Goal: Task Accomplishment & Management: Use online tool/utility

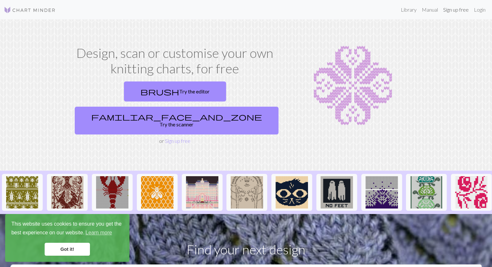
click at [464, 11] on link "Sign up free" at bounding box center [456, 9] width 31 height 13
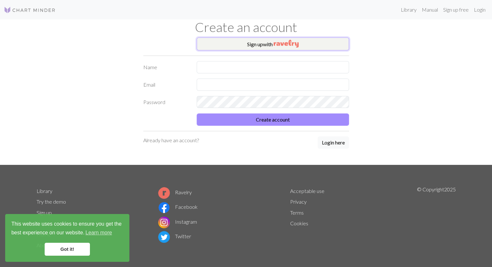
click at [251, 41] on button "Sign up with" at bounding box center [273, 44] width 152 height 13
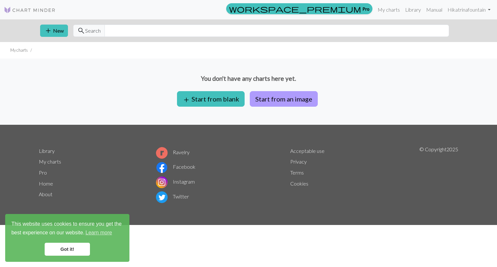
click at [297, 97] on button "Start from an image" at bounding box center [284, 99] width 68 height 16
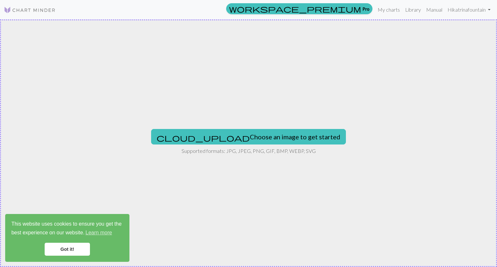
click at [84, 248] on link "Got it!" at bounding box center [67, 249] width 45 height 13
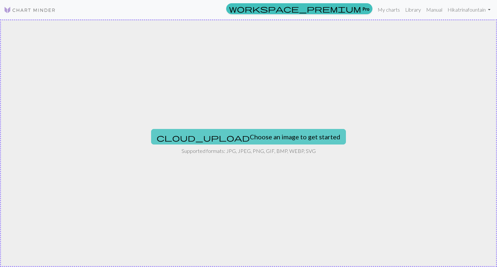
click at [265, 132] on button "cloud_upload Choose an image to get started" at bounding box center [248, 137] width 195 height 16
type input "C:\fakepath\Mariners Logo.jpeg"
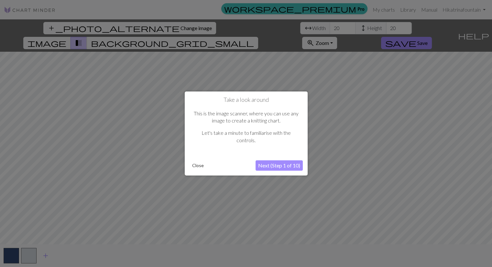
click at [287, 169] on button "Next (Step 1 of 10)" at bounding box center [279, 166] width 47 height 10
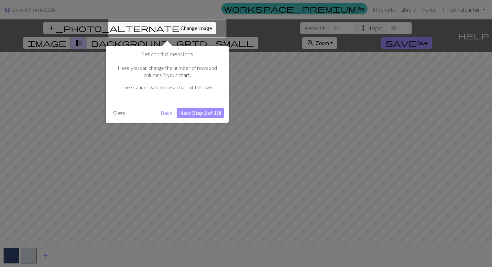
click at [157, 26] on div at bounding box center [167, 28] width 118 height 19
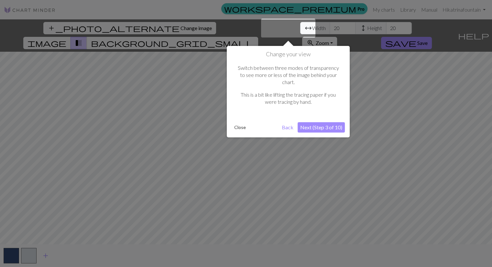
drag, startPoint x: 157, startPoint y: 26, endPoint x: 128, endPoint y: 31, distance: 29.3
click at [128, 31] on div at bounding box center [246, 133] width 492 height 267
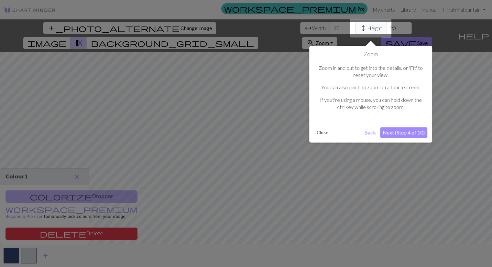
click at [128, 31] on div at bounding box center [246, 133] width 492 height 267
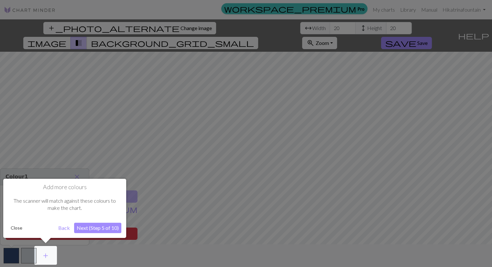
click at [151, 28] on div at bounding box center [246, 133] width 492 height 267
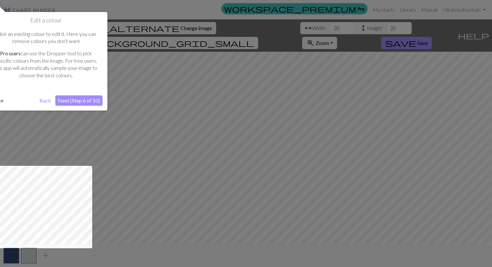
click at [151, 28] on div at bounding box center [246, 133] width 492 height 267
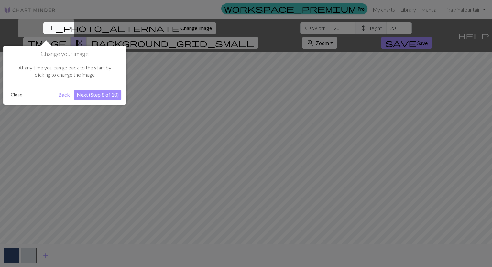
click at [151, 28] on div at bounding box center [246, 133] width 492 height 267
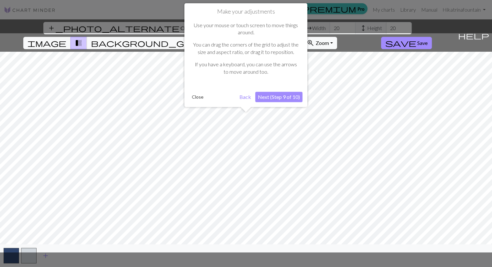
click at [244, 98] on button "Back" at bounding box center [245, 97] width 17 height 10
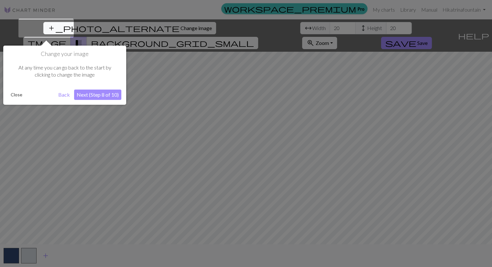
click at [65, 93] on button "Back" at bounding box center [64, 95] width 17 height 10
click at [96, 94] on button "Next (Step 8 of 10)" at bounding box center [97, 95] width 47 height 10
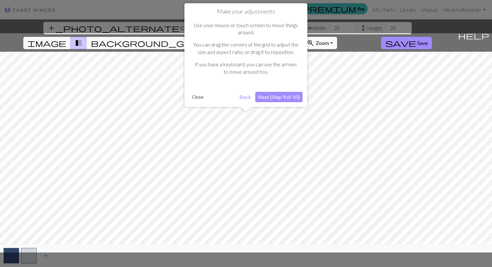
click at [276, 97] on button "Next (Step 9 of 10)" at bounding box center [278, 97] width 47 height 10
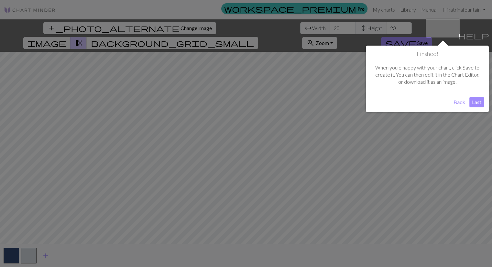
click at [459, 100] on button "Back" at bounding box center [459, 102] width 17 height 10
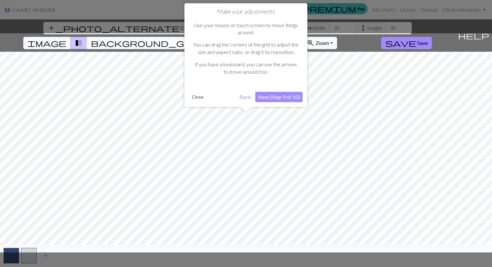
click at [248, 96] on button "Back" at bounding box center [245, 97] width 17 height 10
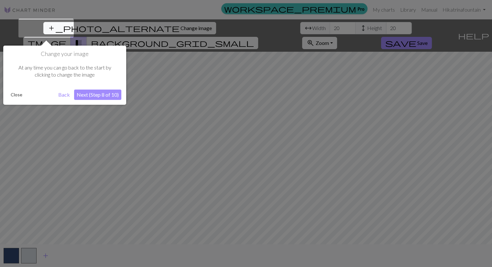
click at [63, 95] on button "Back" at bounding box center [64, 95] width 17 height 10
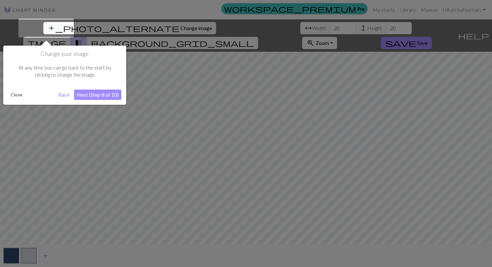
click at [63, 95] on button "Back" at bounding box center [64, 95] width 17 height 10
drag, startPoint x: 153, startPoint y: 48, endPoint x: 149, endPoint y: 40, distance: 8.9
click at [149, 40] on div at bounding box center [246, 133] width 492 height 267
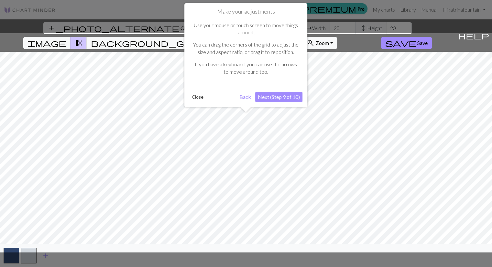
click at [195, 97] on button "Close" at bounding box center [197, 97] width 17 height 10
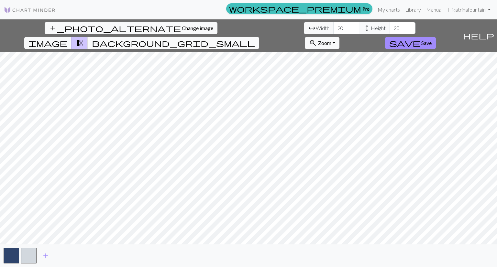
click at [255, 39] on span "background_grid_small" at bounding box center [173, 43] width 163 height 9
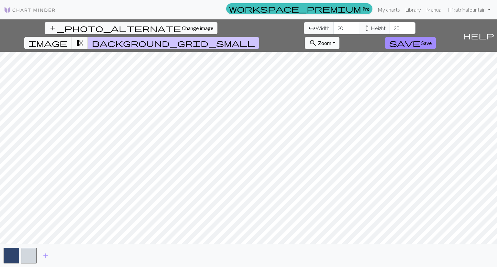
click at [84, 39] on span "transition_fade" at bounding box center [80, 43] width 8 height 9
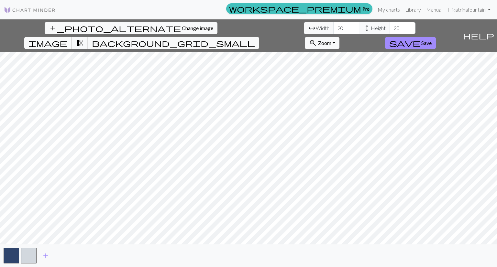
click at [67, 39] on span "image" at bounding box center [47, 43] width 39 height 9
click at [84, 39] on span "transition_fade" at bounding box center [80, 43] width 8 height 9
click at [67, 39] on span "image" at bounding box center [47, 43] width 39 height 9
click at [255, 39] on span "background_grid_small" at bounding box center [173, 43] width 163 height 9
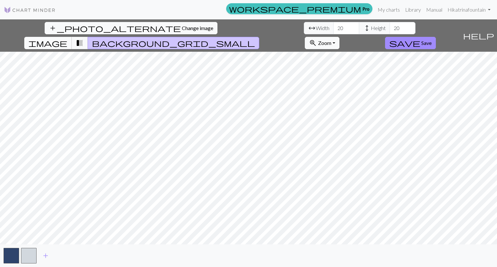
click at [67, 39] on span "image" at bounding box center [47, 43] width 39 height 9
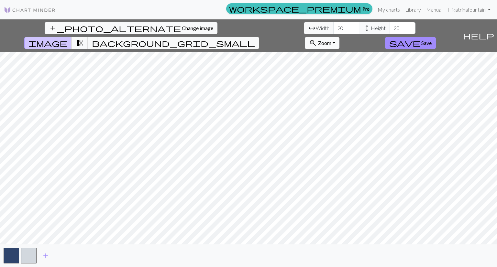
click at [331, 40] on span "Zoom" at bounding box center [324, 43] width 13 height 6
click at [356, 52] on button "Fit all" at bounding box center [330, 57] width 51 height 10
click at [486, 267] on html "This website uses cookies to ensure you get the best experience on our website.…" at bounding box center [248, 133] width 497 height 267
click at [333, 24] on input "21" at bounding box center [346, 28] width 26 height 12
click at [333, 24] on input "22" at bounding box center [346, 28] width 26 height 12
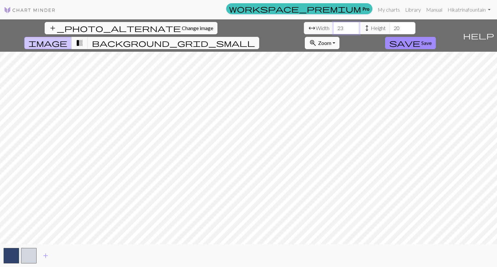
click at [333, 24] on input "23" at bounding box center [346, 28] width 26 height 12
click at [333, 24] on input "24" at bounding box center [346, 28] width 26 height 12
click at [333, 24] on input "25" at bounding box center [346, 28] width 26 height 12
click at [333, 24] on input "26" at bounding box center [346, 28] width 26 height 12
click at [333, 24] on input "27" at bounding box center [346, 28] width 26 height 12
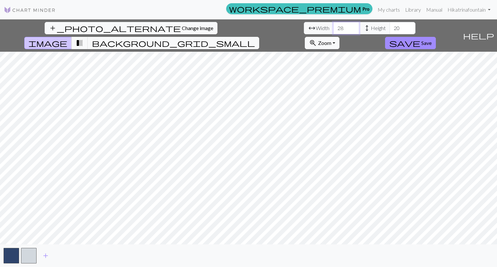
click at [333, 24] on input "28" at bounding box center [346, 28] width 26 height 12
click at [333, 24] on input "29" at bounding box center [346, 28] width 26 height 12
click at [333, 24] on input "30" at bounding box center [346, 28] width 26 height 12
click at [333, 24] on input "31" at bounding box center [346, 28] width 26 height 12
click at [333, 24] on input "32" at bounding box center [346, 28] width 26 height 12
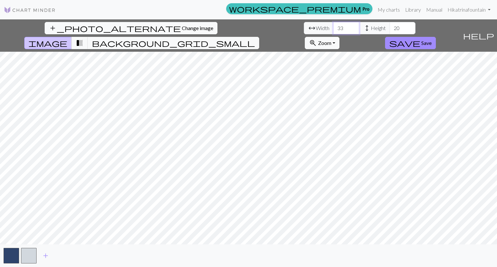
click at [333, 24] on input "33" at bounding box center [346, 28] width 26 height 12
click at [333, 24] on input "34" at bounding box center [346, 28] width 26 height 12
click at [333, 24] on input "35" at bounding box center [346, 28] width 26 height 12
type input "36"
click at [333, 24] on input "36" at bounding box center [346, 28] width 26 height 12
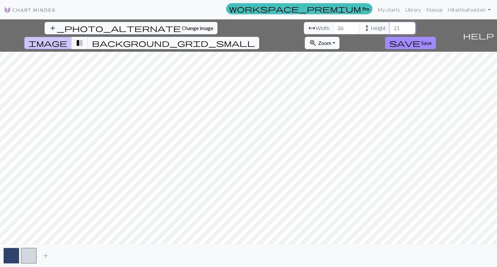
click at [390, 25] on input "21" at bounding box center [403, 28] width 26 height 12
click at [390, 25] on input "22" at bounding box center [403, 28] width 26 height 12
click at [390, 25] on input "23" at bounding box center [403, 28] width 26 height 12
click at [390, 25] on input "24" at bounding box center [403, 28] width 26 height 12
click at [390, 25] on input "25" at bounding box center [403, 28] width 26 height 12
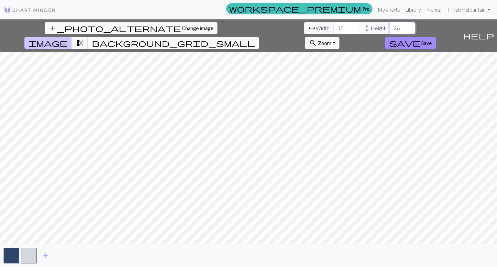
click at [390, 25] on input "26" at bounding box center [403, 28] width 26 height 12
click at [390, 25] on input "27" at bounding box center [403, 28] width 26 height 12
click at [390, 25] on input "28" at bounding box center [403, 28] width 26 height 12
click at [390, 25] on input "29" at bounding box center [403, 28] width 26 height 12
click at [390, 25] on input "30" at bounding box center [403, 28] width 26 height 12
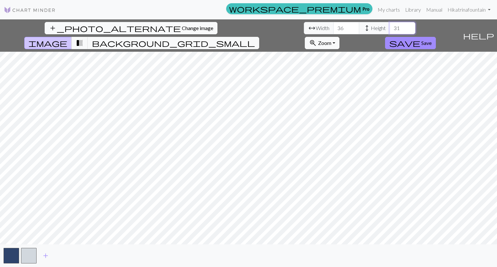
click at [390, 25] on input "31" at bounding box center [403, 28] width 26 height 12
click at [390, 25] on input "32" at bounding box center [403, 28] width 26 height 12
click at [390, 25] on input "33" at bounding box center [403, 28] width 26 height 12
click at [390, 25] on input "34" at bounding box center [403, 28] width 26 height 12
click at [390, 25] on input "35" at bounding box center [403, 28] width 26 height 12
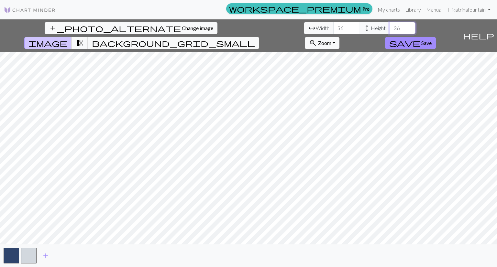
click at [390, 25] on input "36" at bounding box center [403, 28] width 26 height 12
click at [390, 31] on input "35" at bounding box center [403, 28] width 26 height 12
click at [390, 31] on input "34" at bounding box center [403, 28] width 26 height 12
click at [390, 26] on input "35" at bounding box center [403, 28] width 26 height 12
type input "36"
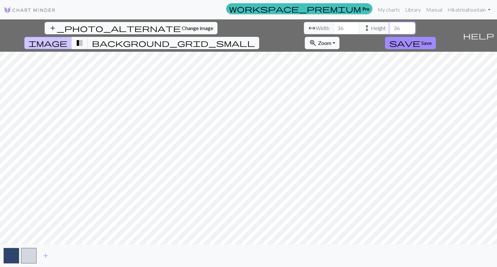
click at [390, 26] on input "36" at bounding box center [403, 28] width 26 height 12
click at [333, 29] on input "35" at bounding box center [346, 28] width 26 height 12
click at [333, 29] on input "34" at bounding box center [346, 28] width 26 height 12
click at [333, 29] on input "33" at bounding box center [346, 28] width 26 height 12
click at [333, 29] on input "32" at bounding box center [346, 28] width 26 height 12
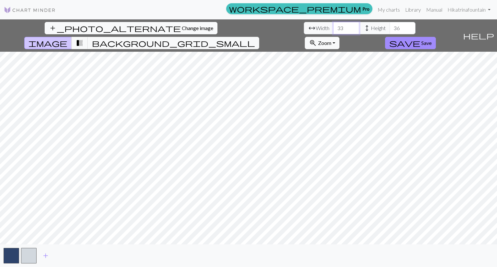
click at [333, 25] on input "33" at bounding box center [346, 28] width 26 height 12
click at [333, 25] on input "34" at bounding box center [346, 28] width 26 height 12
click at [333, 30] on input "33" at bounding box center [346, 28] width 26 height 12
click at [333, 27] on input "34" at bounding box center [346, 28] width 26 height 12
click at [333, 31] on input "33" at bounding box center [346, 28] width 26 height 12
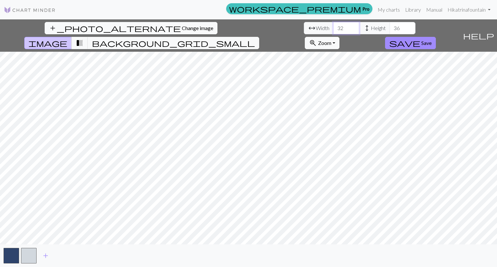
click at [333, 31] on input "32" at bounding box center [346, 28] width 26 height 12
click at [333, 31] on input "31" at bounding box center [346, 28] width 26 height 12
click at [333, 31] on input "30" at bounding box center [346, 28] width 26 height 12
click at [333, 31] on input "29" at bounding box center [346, 28] width 26 height 12
click at [333, 25] on input "30" at bounding box center [346, 28] width 26 height 12
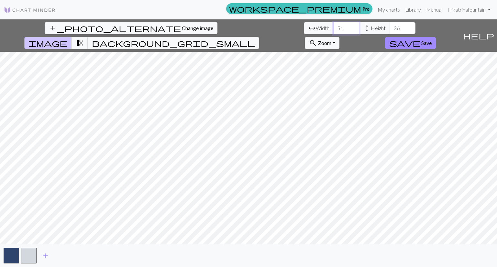
click at [333, 25] on input "31" at bounding box center [346, 28] width 26 height 12
click at [333, 25] on input "32" at bounding box center [346, 28] width 26 height 12
click at [333, 25] on input "33" at bounding box center [346, 28] width 26 height 12
click at [333, 25] on input "34" at bounding box center [346, 28] width 26 height 12
click at [333, 25] on input "35" at bounding box center [346, 28] width 26 height 12
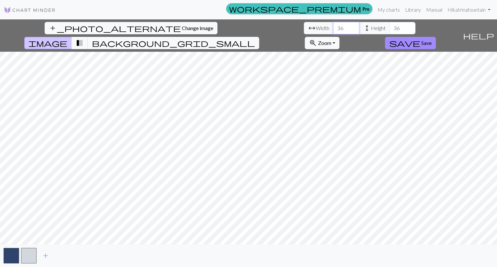
click at [333, 25] on input "36" at bounding box center [346, 28] width 26 height 12
click at [333, 25] on input "37" at bounding box center [346, 28] width 26 height 12
type input "36"
click at [333, 29] on input "36" at bounding box center [346, 28] width 26 height 12
click at [317, 39] on span "zoom_in" at bounding box center [313, 43] width 8 height 9
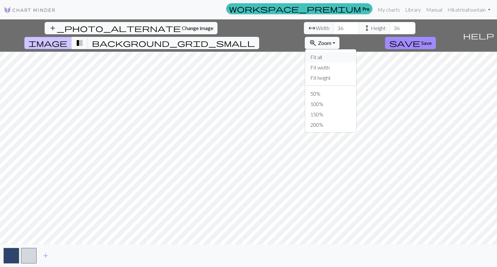
click at [356, 52] on button "Fit all" at bounding box center [330, 57] width 51 height 10
click at [492, 0] on html "This website uses cookies to ensure you get the best experience on our website.…" at bounding box center [248, 133] width 497 height 267
click at [492, 267] on html "This website uses cookies to ensure you get the best experience on our website.…" at bounding box center [248, 133] width 497 height 267
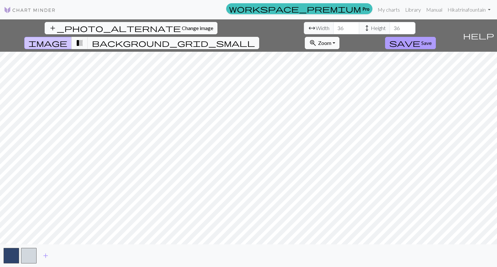
drag, startPoint x: 446, startPoint y: 26, endPoint x: 444, endPoint y: 29, distance: 4.0
click at [436, 37] on button "save Save" at bounding box center [410, 43] width 51 height 12
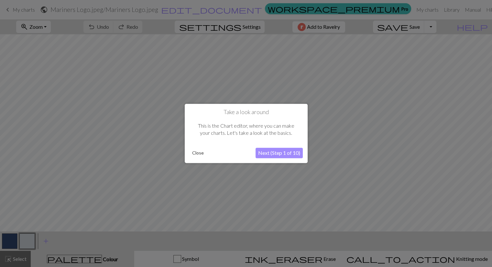
click at [280, 154] on button "Next (Step 1 of 10)" at bounding box center [279, 153] width 47 height 10
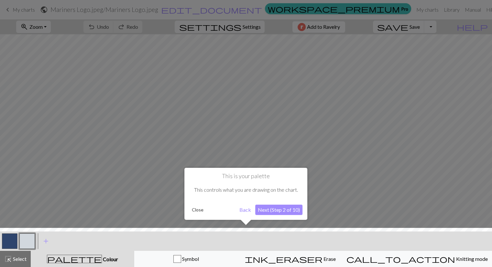
click at [268, 211] on button "Next (Step 2 of 10)" at bounding box center [278, 210] width 47 height 10
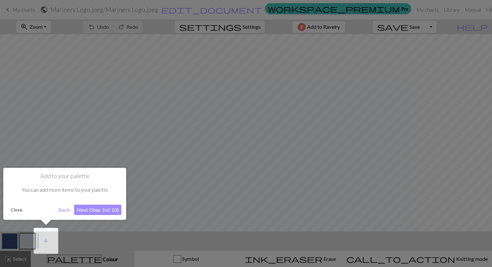
click at [69, 124] on div at bounding box center [246, 133] width 492 height 267
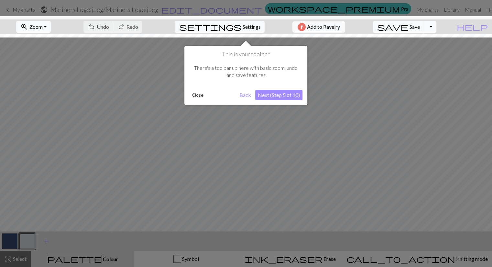
click at [244, 95] on button "Back" at bounding box center [245, 95] width 17 height 10
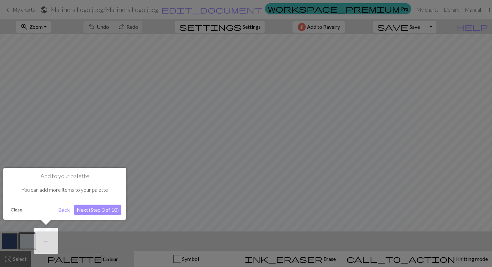
click at [47, 239] on span "add" at bounding box center [46, 241] width 8 height 9
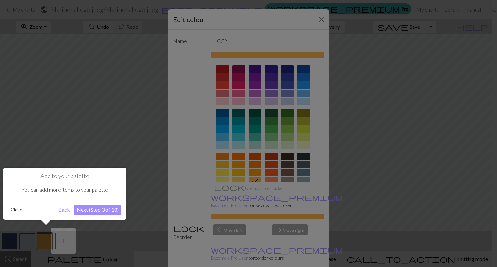
click at [5, 236] on div at bounding box center [248, 133] width 497 height 267
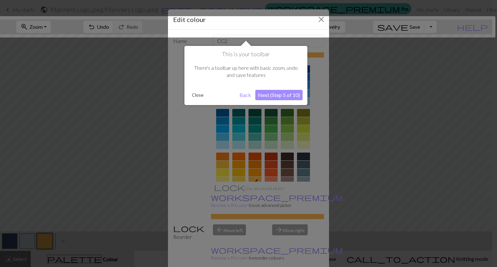
click at [233, 120] on div at bounding box center [248, 133] width 497 height 267
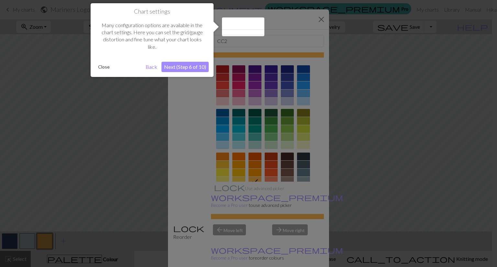
click at [31, 238] on div at bounding box center [248, 133] width 497 height 267
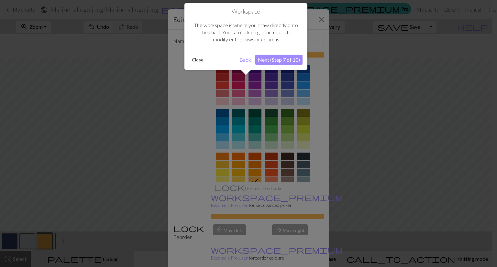
scroll to position [24, 0]
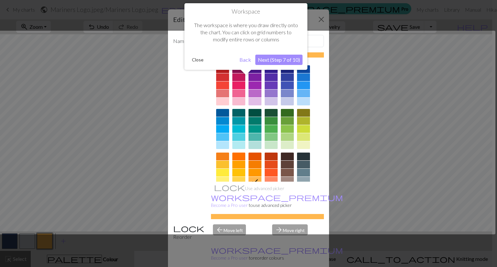
click at [271, 99] on div at bounding box center [246, 133] width 499 height 204
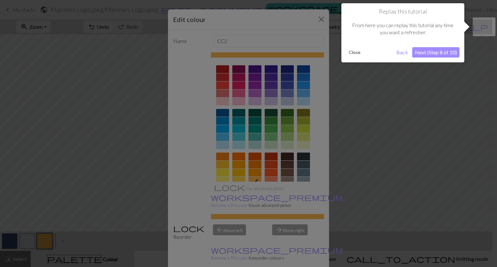
click at [354, 52] on button "Close" at bounding box center [354, 53] width 17 height 10
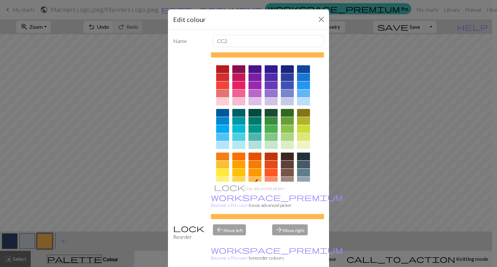
click at [47, 240] on div "Edit colour Name CC2 Use advanced picker workspace_premium Become a Pro user to…" at bounding box center [248, 133] width 497 height 267
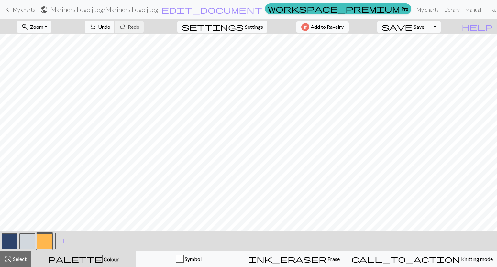
click at [41, 241] on button "button" at bounding box center [45, 242] width 16 height 16
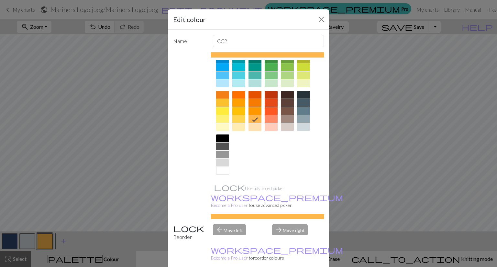
scroll to position [62, 0]
click at [219, 170] on div at bounding box center [222, 171] width 13 height 8
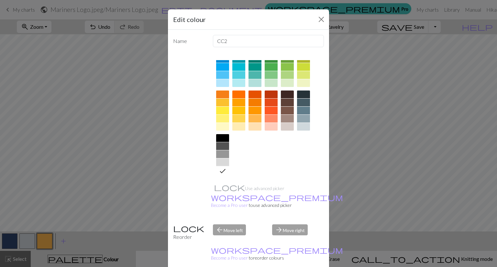
click at [22, 245] on div "Edit colour Name CC2 Use advanced picker workspace_premium Become a Pro user to…" at bounding box center [248, 133] width 497 height 267
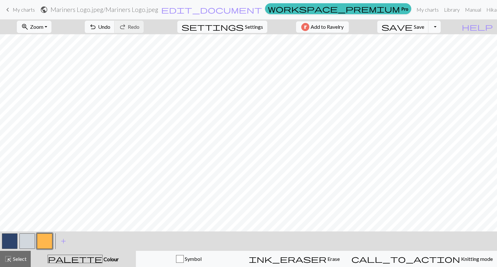
click at [29, 240] on button "button" at bounding box center [27, 242] width 16 height 16
click at [26, 240] on button "button" at bounding box center [27, 242] width 16 height 16
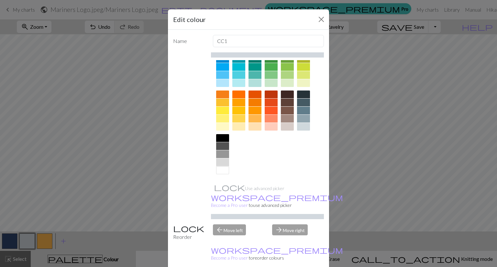
click at [220, 154] on div at bounding box center [222, 155] width 13 height 8
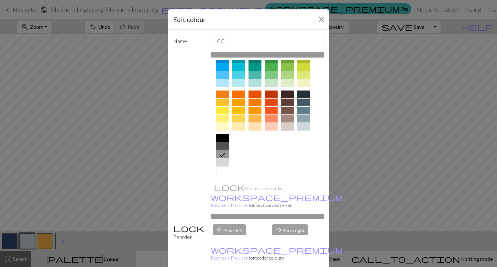
click at [74, 189] on div "Edit colour Name CC1 Use advanced picker workspace_premium Become a Pro user to…" at bounding box center [248, 133] width 497 height 267
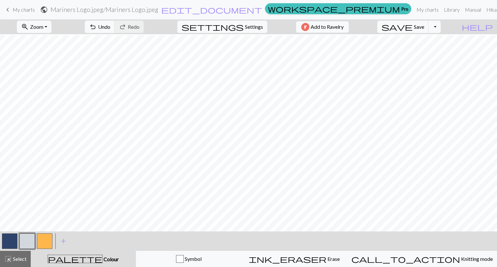
scroll to position [0, 0]
click at [45, 240] on button "button" at bounding box center [45, 242] width 16 height 16
click at [46, 241] on button "button" at bounding box center [45, 242] width 16 height 16
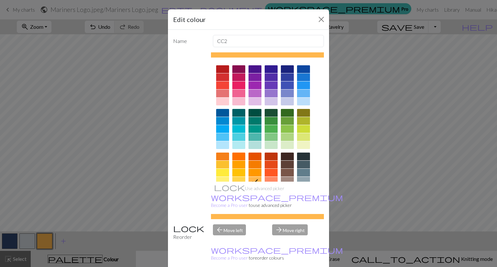
scroll to position [62, 0]
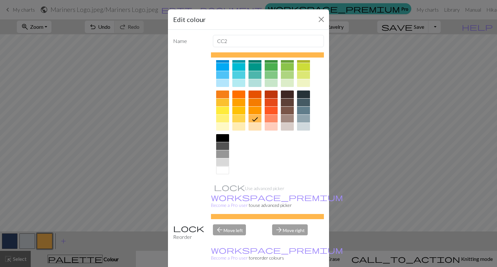
drag, startPoint x: 221, startPoint y: 171, endPoint x: 222, endPoint y: 167, distance: 4.4
click at [221, 170] on div at bounding box center [222, 171] width 13 height 8
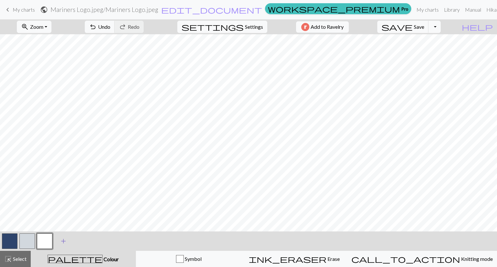
click at [64, 241] on span "add" at bounding box center [64, 241] width 8 height 9
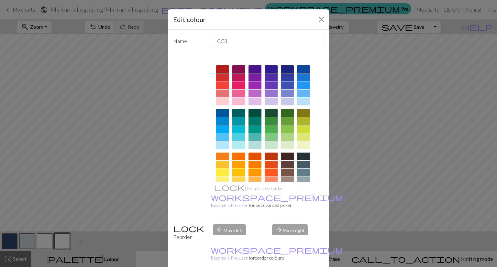
click at [235, 122] on div at bounding box center [238, 121] width 13 height 8
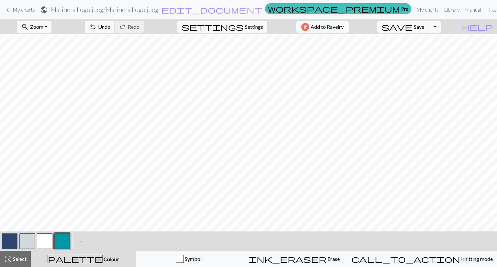
scroll to position [32, 0]
click at [24, 240] on button "button" at bounding box center [27, 242] width 16 height 16
click at [27, 239] on button "button" at bounding box center [27, 242] width 16 height 16
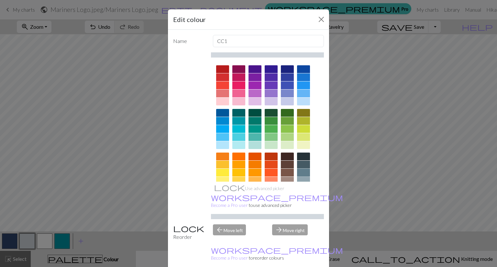
click at [298, 172] on div at bounding box center [303, 173] width 13 height 8
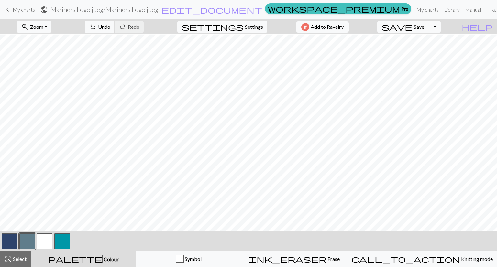
scroll to position [0, 0]
click at [6, 240] on button "button" at bounding box center [10, 242] width 16 height 16
click at [7, 240] on button "button" at bounding box center [10, 242] width 16 height 16
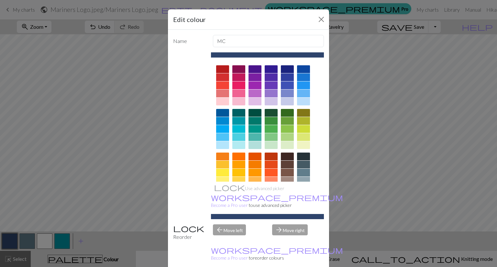
scroll to position [62, 0]
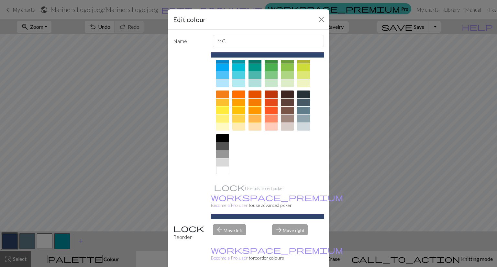
click at [219, 162] on div at bounding box center [222, 163] width 13 height 8
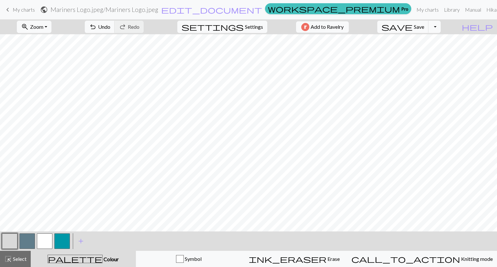
click at [63, 241] on button "button" at bounding box center [62, 242] width 16 height 16
click at [63, 243] on button "button" at bounding box center [62, 242] width 16 height 16
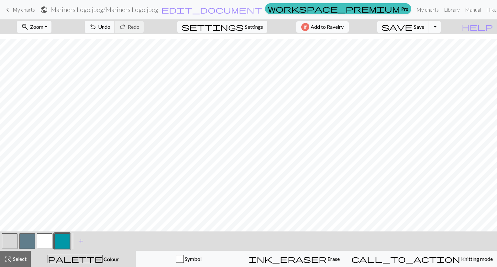
click at [30, 243] on button "button" at bounding box center [27, 242] width 16 height 16
click at [62, 245] on button "button" at bounding box center [62, 242] width 16 height 16
drag, startPoint x: 41, startPoint y: 244, endPoint x: 89, endPoint y: 227, distance: 50.3
click at [42, 244] on button "button" at bounding box center [45, 242] width 16 height 16
click at [62, 242] on button "button" at bounding box center [62, 242] width 16 height 16
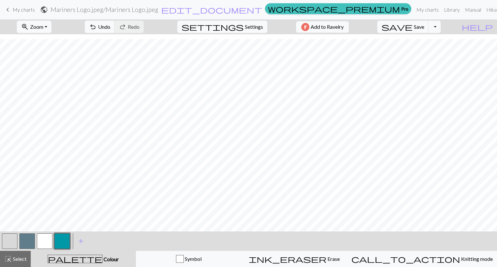
click at [9, 241] on button "button" at bounding box center [10, 242] width 16 height 16
click at [12, 243] on button "button" at bounding box center [10, 242] width 16 height 16
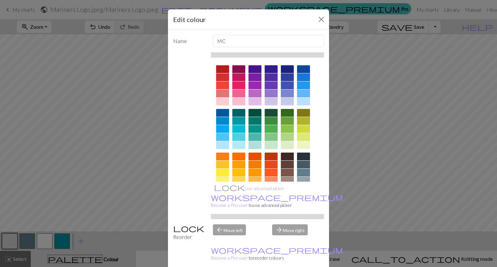
drag, startPoint x: 314, startPoint y: 262, endPoint x: 339, endPoint y: 234, distance: 36.9
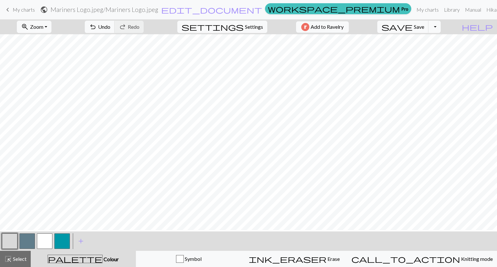
scroll to position [70, 0]
click at [60, 243] on button "button" at bounding box center [62, 242] width 16 height 16
click at [14, 240] on button "button" at bounding box center [10, 242] width 16 height 16
click at [62, 239] on button "button" at bounding box center [62, 242] width 16 height 16
click at [11, 242] on button "button" at bounding box center [10, 242] width 16 height 16
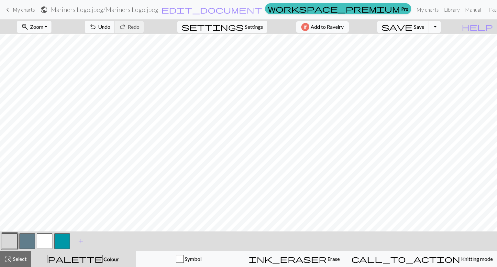
scroll to position [35, 0]
click at [61, 241] on button "button" at bounding box center [62, 242] width 16 height 16
click at [10, 243] on button "button" at bounding box center [10, 242] width 16 height 16
click at [60, 240] on button "button" at bounding box center [62, 242] width 16 height 16
click at [11, 242] on button "button" at bounding box center [10, 242] width 16 height 16
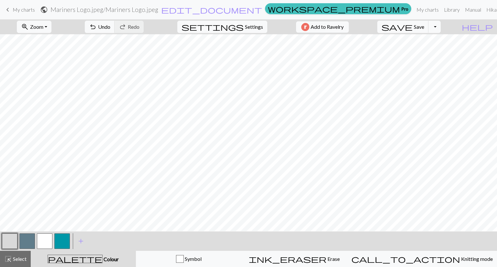
scroll to position [6, 0]
click at [55, 244] on button "button" at bounding box center [62, 242] width 16 height 16
click at [39, 241] on button "button" at bounding box center [45, 242] width 16 height 16
click at [11, 241] on button "button" at bounding box center [10, 242] width 16 height 16
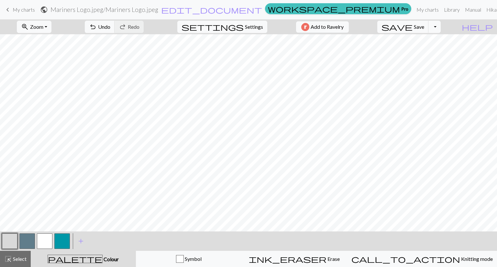
click at [30, 239] on button "button" at bounding box center [27, 242] width 16 height 16
click at [46, 241] on button "button" at bounding box center [45, 242] width 16 height 16
drag, startPoint x: 66, startPoint y: 244, endPoint x: 70, endPoint y: 238, distance: 8.2
click at [66, 244] on button "button" at bounding box center [62, 242] width 16 height 16
click at [8, 245] on button "button" at bounding box center [10, 242] width 16 height 16
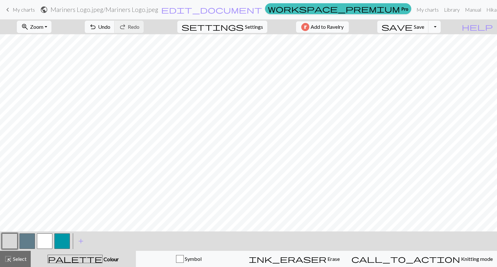
click at [45, 236] on button "button" at bounding box center [45, 242] width 16 height 16
click at [26, 241] on button "button" at bounding box center [27, 242] width 16 height 16
drag, startPoint x: 61, startPoint y: 244, endPoint x: 69, endPoint y: 236, distance: 10.8
click at [62, 243] on button "button" at bounding box center [62, 242] width 16 height 16
drag, startPoint x: 29, startPoint y: 242, endPoint x: 34, endPoint y: 239, distance: 6.5
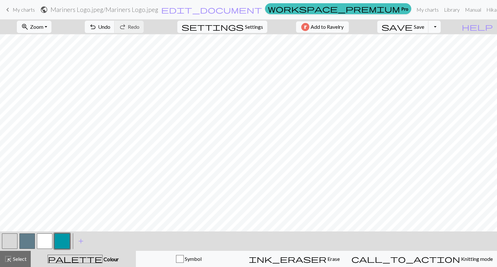
click at [28, 242] on button "button" at bounding box center [27, 242] width 16 height 16
drag, startPoint x: 7, startPoint y: 237, endPoint x: 32, endPoint y: 230, distance: 25.3
click at [8, 239] on button "button" at bounding box center [10, 242] width 16 height 16
drag, startPoint x: 60, startPoint y: 240, endPoint x: 75, endPoint y: 229, distance: 18.8
click at [60, 239] on button "button" at bounding box center [62, 242] width 16 height 16
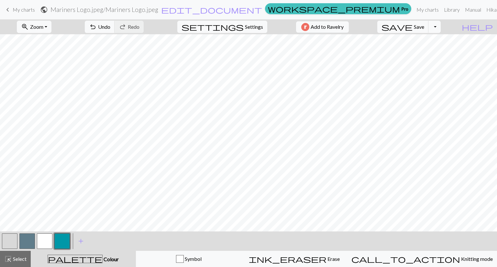
click at [47, 241] on button "button" at bounding box center [45, 242] width 16 height 16
click at [32, 237] on button "button" at bounding box center [27, 242] width 16 height 16
drag, startPoint x: 62, startPoint y: 241, endPoint x: 78, endPoint y: 231, distance: 18.5
click at [62, 241] on button "button" at bounding box center [62, 242] width 16 height 16
click at [45, 241] on button "button" at bounding box center [45, 242] width 16 height 16
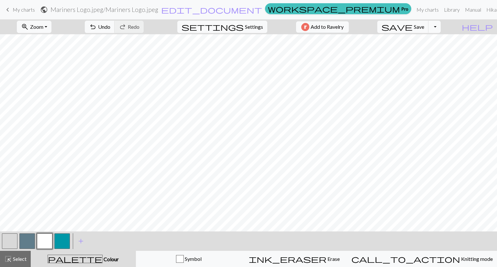
click at [62, 243] on button "button" at bounding box center [62, 242] width 16 height 16
click at [50, 240] on button "button" at bounding box center [45, 242] width 16 height 16
click at [55, 244] on button "button" at bounding box center [62, 242] width 16 height 16
click at [44, 242] on button "button" at bounding box center [45, 242] width 16 height 16
click at [64, 241] on button "button" at bounding box center [62, 242] width 16 height 16
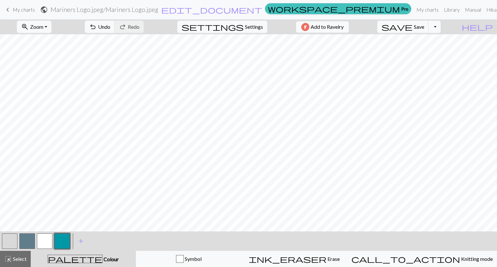
click at [29, 239] on button "button" at bounding box center [27, 242] width 16 height 16
click at [63, 240] on button "button" at bounding box center [62, 242] width 16 height 16
drag, startPoint x: 6, startPoint y: 239, endPoint x: 12, endPoint y: 237, distance: 6.3
click at [6, 239] on button "button" at bounding box center [10, 242] width 16 height 16
click at [55, 242] on button "button" at bounding box center [62, 242] width 16 height 16
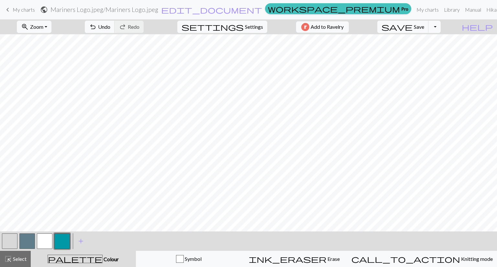
click at [58, 243] on button "button" at bounding box center [62, 242] width 16 height 16
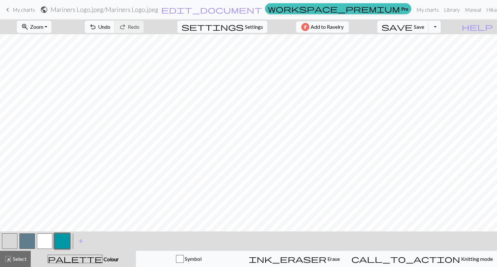
click at [60, 238] on button "button" at bounding box center [62, 242] width 16 height 16
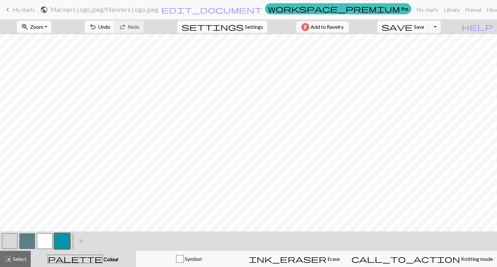
click at [61, 243] on button "button" at bounding box center [62, 242] width 16 height 16
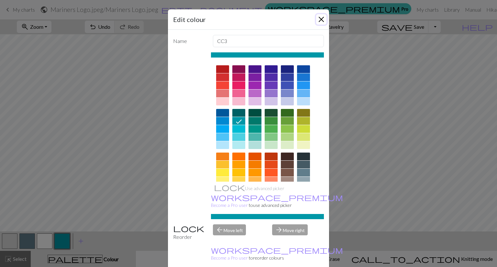
click at [319, 20] on button "Close" at bounding box center [321, 19] width 10 height 10
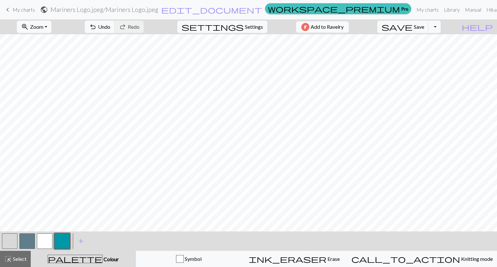
click at [11, 242] on button "button" at bounding box center [10, 242] width 16 height 16
click at [62, 239] on button "button" at bounding box center [62, 242] width 16 height 16
click at [42, 241] on button "button" at bounding box center [45, 242] width 16 height 16
click at [25, 239] on button "button" at bounding box center [27, 242] width 16 height 16
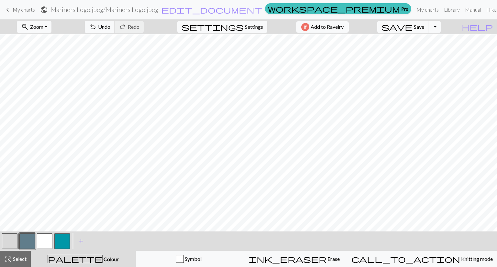
drag, startPoint x: 61, startPoint y: 243, endPoint x: 78, endPoint y: 228, distance: 22.9
click at [62, 243] on button "button" at bounding box center [62, 242] width 16 height 16
click at [47, 238] on button "button" at bounding box center [45, 242] width 16 height 16
click at [9, 242] on button "button" at bounding box center [10, 242] width 16 height 16
click at [12, 241] on button "button" at bounding box center [10, 242] width 16 height 16
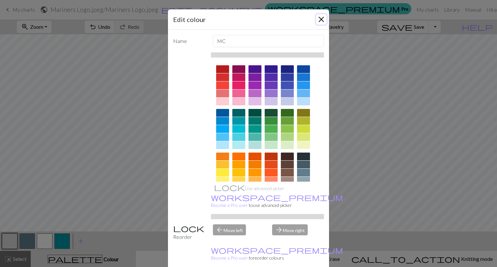
click at [321, 19] on button "Close" at bounding box center [321, 19] width 10 height 10
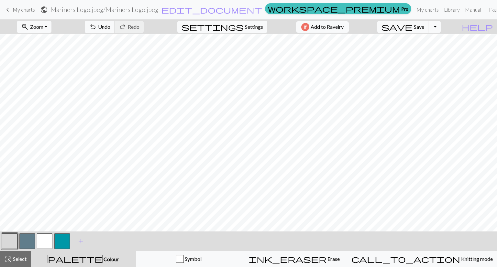
click at [4, 240] on button "button" at bounding box center [10, 242] width 16 height 16
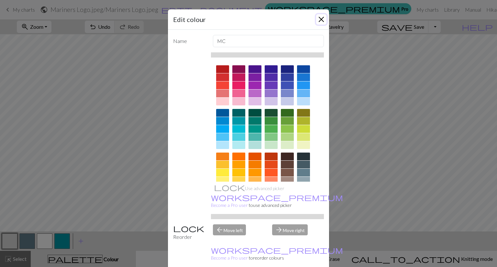
click at [318, 19] on button "Close" at bounding box center [321, 19] width 10 height 10
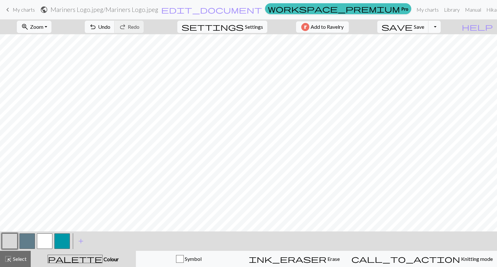
scroll to position [70, 0]
click at [40, 242] on button "button" at bounding box center [45, 242] width 16 height 16
click at [65, 243] on button "button" at bounding box center [62, 242] width 16 height 16
click at [10, 240] on button "button" at bounding box center [10, 242] width 16 height 16
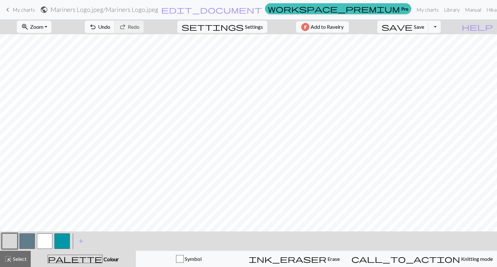
click at [46, 239] on button "button" at bounding box center [45, 242] width 16 height 16
click at [424, 28] on span "Save" at bounding box center [419, 27] width 10 height 6
click at [41, 26] on span "Zoom" at bounding box center [36, 27] width 13 height 6
click at [39, 86] on button "100%" at bounding box center [42, 88] width 51 height 10
click at [51, 24] on button "zoom_in Zoom Zoom" at bounding box center [34, 27] width 35 height 12
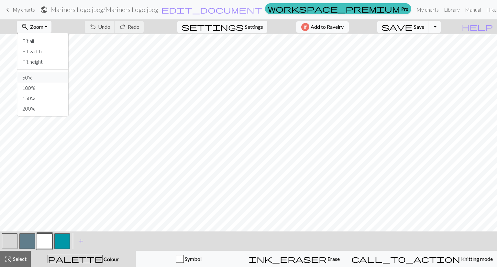
click at [41, 75] on button "50%" at bounding box center [42, 78] width 51 height 10
click at [441, 28] on button "Toggle Dropdown" at bounding box center [435, 27] width 12 height 12
click at [413, 29] on span "save" at bounding box center [397, 26] width 31 height 9
click at [331, 26] on span "Add to Ravelry" at bounding box center [327, 27] width 33 height 8
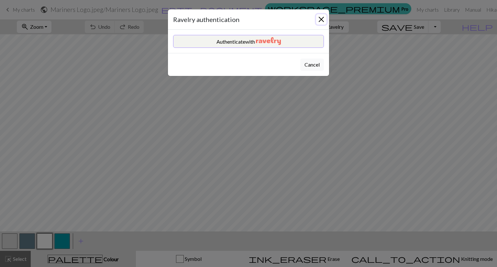
click at [322, 18] on button "Close" at bounding box center [321, 19] width 10 height 10
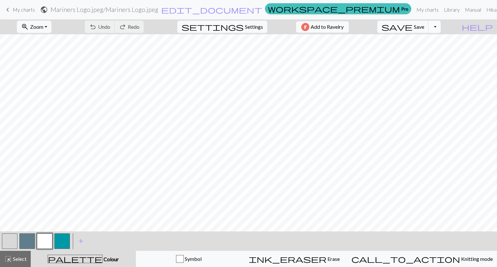
click at [441, 26] on button "Toggle Dropdown" at bounding box center [435, 27] width 12 height 12
click at [433, 40] on button "file_copy Save a copy" at bounding box center [387, 41] width 107 height 10
click at [441, 26] on button "Toggle Dropdown" at bounding box center [435, 27] width 12 height 12
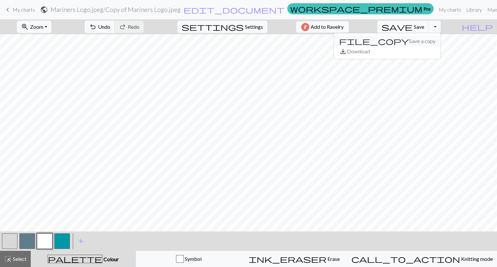
click at [431, 42] on button "file_copy Save a copy" at bounding box center [387, 41] width 107 height 10
click at [16, 11] on span "My charts" at bounding box center [24, 9] width 22 height 6
click at [424, 26] on span "Save" at bounding box center [419, 27] width 10 height 6
click at [11, 10] on div "Chart saved" at bounding box center [248, 13] width 497 height 26
click at [23, 11] on span "My charts" at bounding box center [24, 9] width 22 height 6
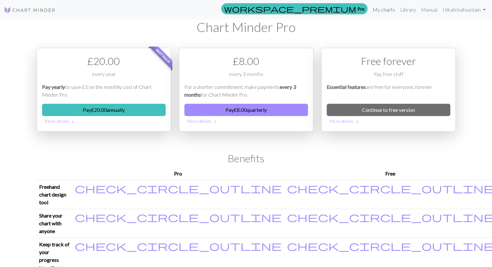
click at [382, 7] on link "My charts" at bounding box center [384, 9] width 28 height 13
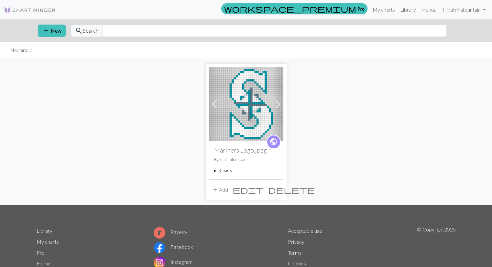
click at [238, 115] on img at bounding box center [246, 104] width 74 height 74
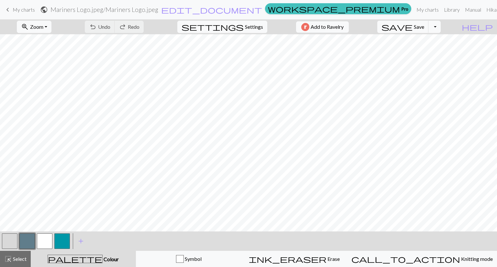
click at [9, 9] on span "keyboard_arrow_left" at bounding box center [8, 9] width 8 height 9
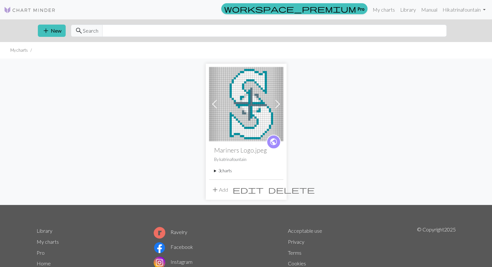
click at [221, 191] on button "add Add" at bounding box center [219, 190] width 21 height 12
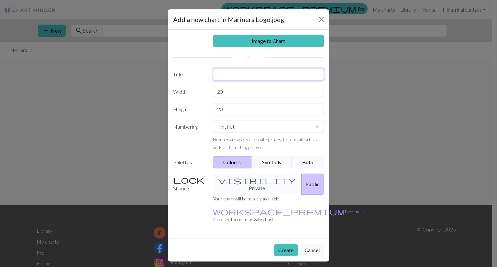
click at [229, 76] on input "text" at bounding box center [268, 74] width 111 height 12
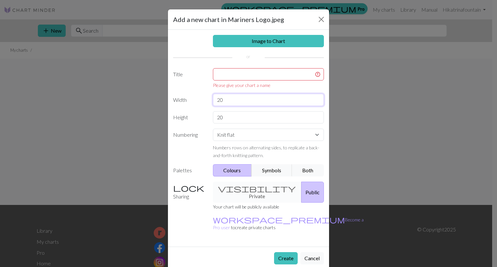
click at [234, 94] on input "20" at bounding box center [268, 100] width 111 height 12
click at [227, 74] on input "text" at bounding box center [268, 74] width 111 height 12
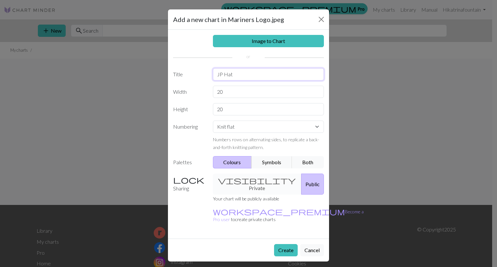
type input "JP Hat"
click at [238, 94] on input "20" at bounding box center [268, 92] width 111 height 12
type input "2"
type input "84"
click at [233, 109] on input "20" at bounding box center [268, 109] width 111 height 12
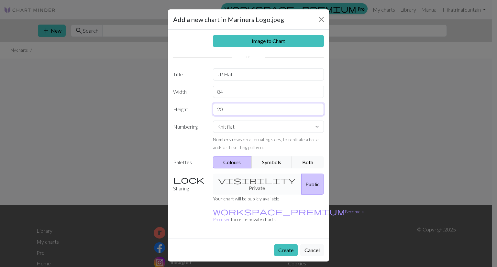
type input "2"
type input "36"
click at [240, 164] on button "Colours" at bounding box center [232, 162] width 39 height 12
click at [240, 163] on button "Colours" at bounding box center [232, 162] width 39 height 12
click at [246, 179] on div "visibility Private Public" at bounding box center [268, 184] width 119 height 21
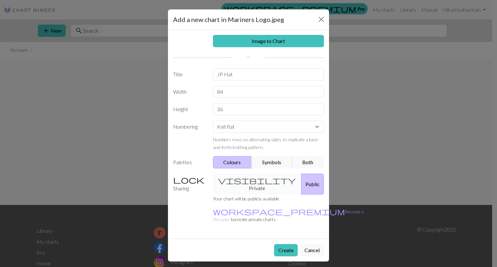
click at [230, 162] on button "Colours" at bounding box center [232, 162] width 39 height 12
click at [285, 244] on button "Create" at bounding box center [286, 250] width 24 height 12
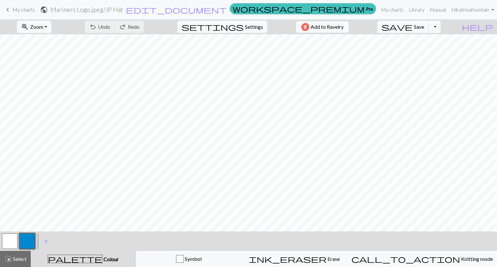
click at [11, 239] on button "button" at bounding box center [10, 242] width 16 height 16
click at [23, 240] on button "button" at bounding box center [27, 242] width 16 height 16
click at [25, 238] on button "button" at bounding box center [27, 242] width 16 height 16
click at [25, 238] on div "Edit colour Name CC1 Use advanced picker workspace_premium Become a Pro user to…" at bounding box center [248, 133] width 497 height 267
click at [25, 238] on button "button" at bounding box center [27, 242] width 16 height 16
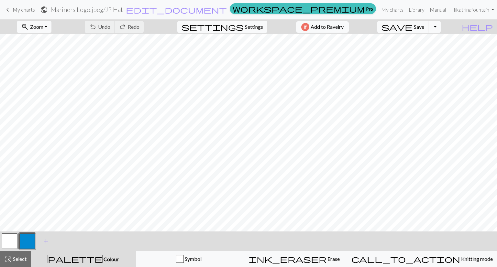
click at [25, 238] on div "Edit colour Name CC1 Use advanced picker workspace_premium Become a Pro user to…" at bounding box center [248, 133] width 497 height 267
click at [49, 241] on span "add" at bounding box center [46, 241] width 8 height 9
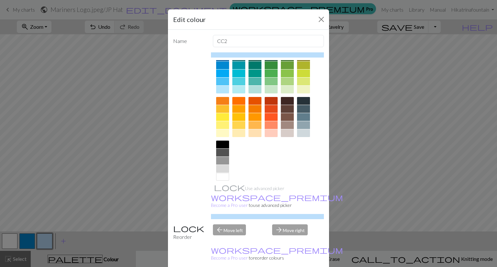
scroll to position [56, 0]
click at [221, 165] on div at bounding box center [222, 169] width 13 height 8
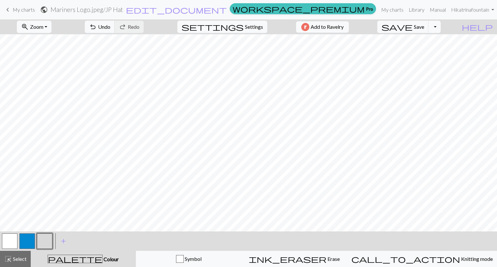
click at [26, 238] on button "button" at bounding box center [27, 242] width 16 height 16
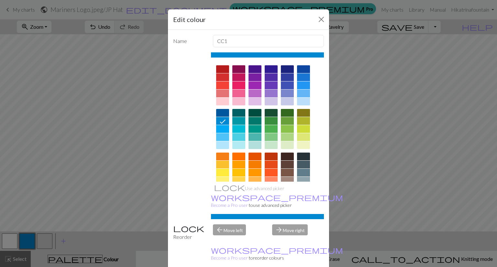
click at [251, 136] on div at bounding box center [255, 137] width 13 height 8
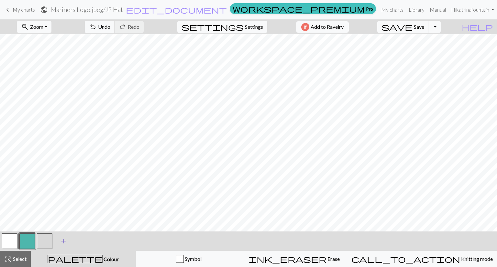
click at [64, 240] on span "add" at bounding box center [64, 241] width 8 height 9
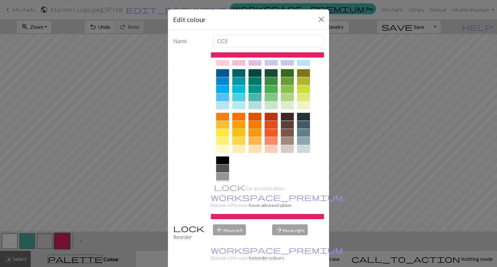
scroll to position [62, 0]
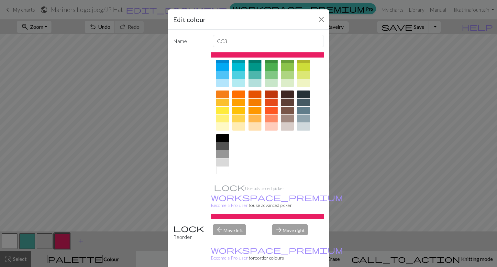
click at [221, 153] on div at bounding box center [222, 155] width 13 height 8
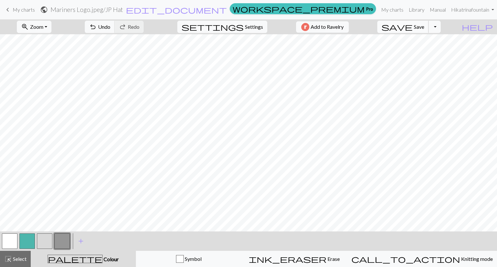
click at [426, 26] on button "save Save Save" at bounding box center [402, 27] width 51 height 12
click at [387, 10] on link "My charts" at bounding box center [393, 9] width 28 height 13
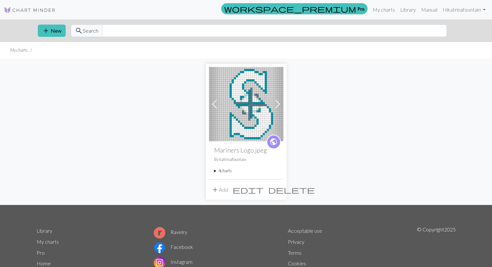
click at [249, 120] on img at bounding box center [246, 104] width 74 height 74
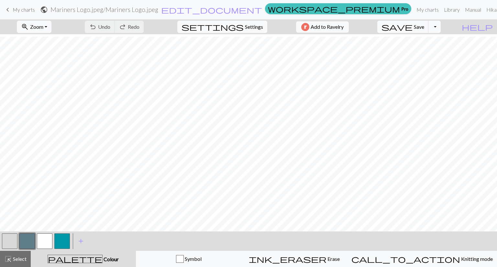
scroll to position [56, 0]
click at [22, 10] on span "My charts" at bounding box center [24, 9] width 22 height 6
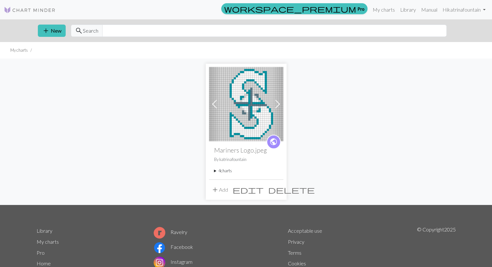
click at [222, 170] on summary "4 charts" at bounding box center [246, 171] width 64 height 6
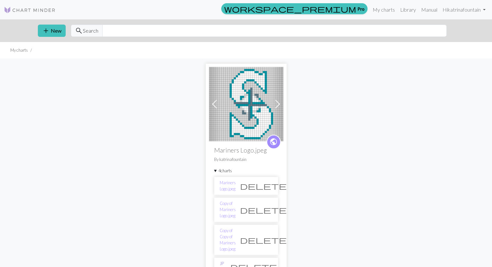
click at [226, 261] on link "JP Hat" at bounding box center [223, 267] width 6 height 12
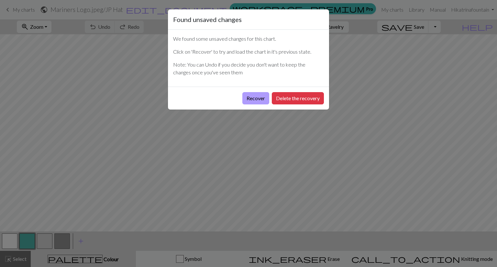
click at [252, 95] on button "Recover" at bounding box center [255, 98] width 27 height 12
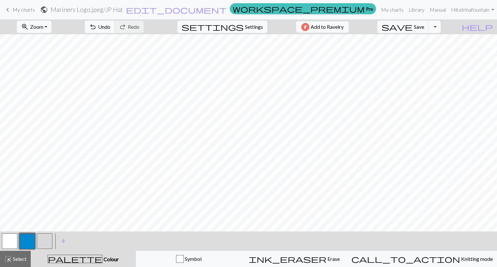
click at [117, 241] on div "< > add Add a colour" at bounding box center [248, 241] width 497 height 19
click at [30, 241] on button "button" at bounding box center [27, 242] width 16 height 16
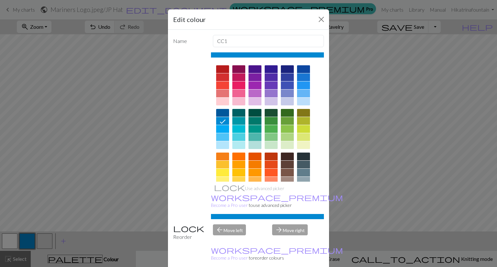
click at [256, 135] on div at bounding box center [255, 137] width 13 height 8
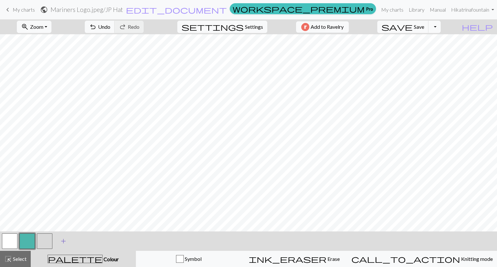
click at [64, 240] on span "add" at bounding box center [64, 241] width 8 height 9
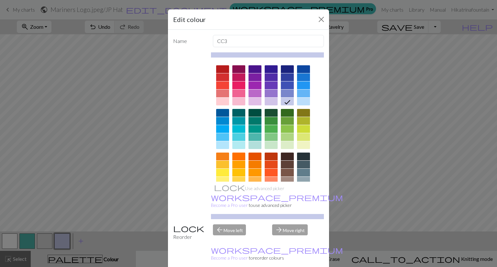
click at [300, 172] on div at bounding box center [303, 173] width 13 height 8
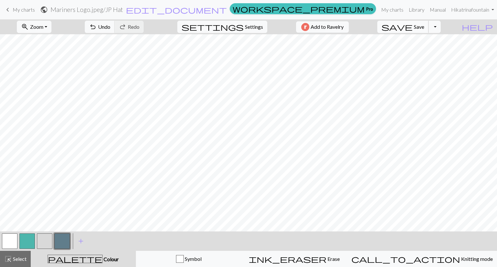
click at [424, 28] on span "Save" at bounding box center [419, 27] width 10 height 6
click at [45, 240] on button "button" at bounding box center [45, 242] width 16 height 16
drag, startPoint x: 11, startPoint y: 243, endPoint x: 33, endPoint y: 239, distance: 22.7
click at [11, 243] on button "button" at bounding box center [10, 242] width 16 height 16
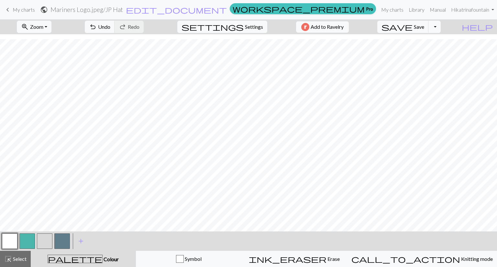
click at [47, 238] on button "button" at bounding box center [45, 242] width 16 height 16
click at [48, 237] on button "button" at bounding box center [45, 242] width 16 height 16
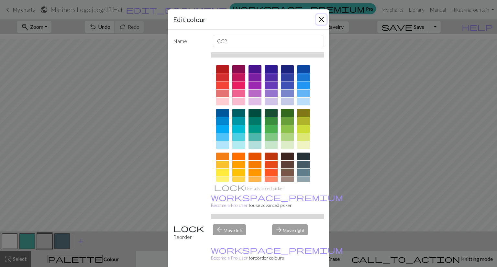
click at [322, 20] on button "Close" at bounding box center [321, 19] width 10 height 10
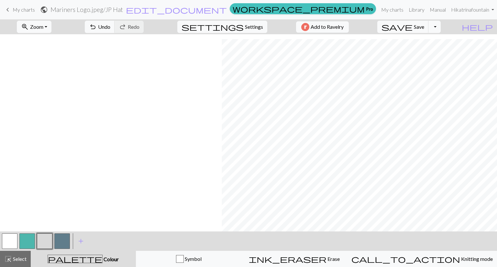
scroll to position [70, 266]
click at [80, 241] on span "add" at bounding box center [81, 241] width 8 height 9
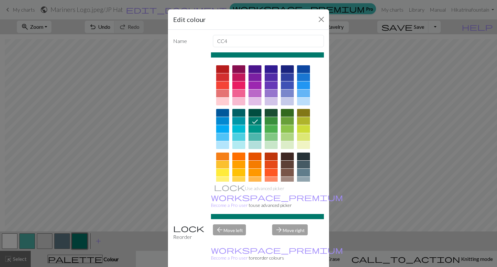
click at [297, 154] on div at bounding box center [303, 157] width 13 height 8
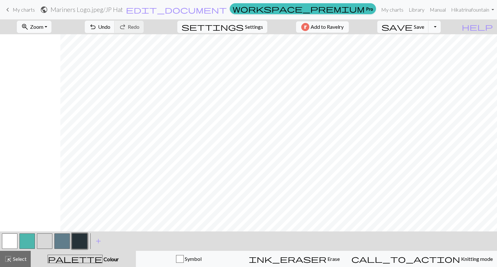
scroll to position [0, 266]
drag, startPoint x: 44, startPoint y: 240, endPoint x: 48, endPoint y: 238, distance: 4.1
click at [44, 240] on button "button" at bounding box center [45, 242] width 16 height 16
click at [81, 239] on button "button" at bounding box center [80, 242] width 16 height 16
click at [41, 240] on button "button" at bounding box center [45, 242] width 16 height 16
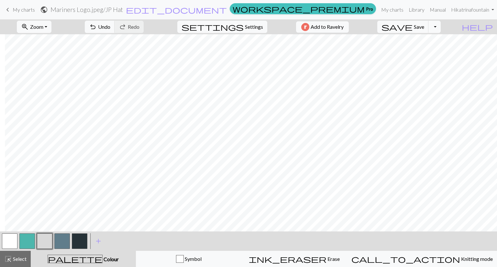
click at [78, 240] on button "button" at bounding box center [80, 242] width 16 height 16
click at [45, 237] on button "button" at bounding box center [45, 242] width 16 height 16
click at [4, 239] on button "button" at bounding box center [10, 242] width 16 height 16
click at [20, 261] on span "Select" at bounding box center [19, 259] width 15 height 6
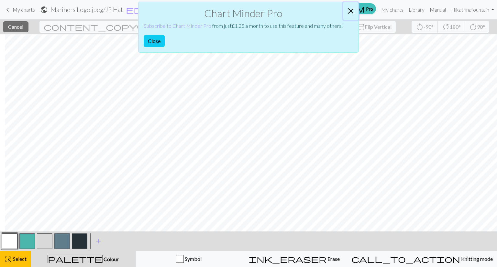
click at [352, 13] on button "Close" at bounding box center [351, 11] width 16 height 18
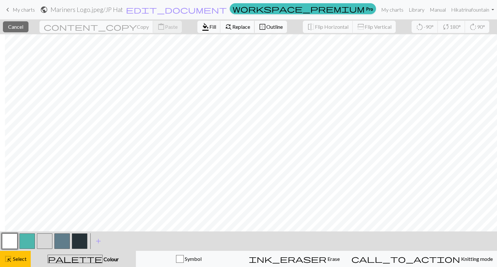
click at [232, 26] on span "Replace" at bounding box center [241, 27] width 18 height 6
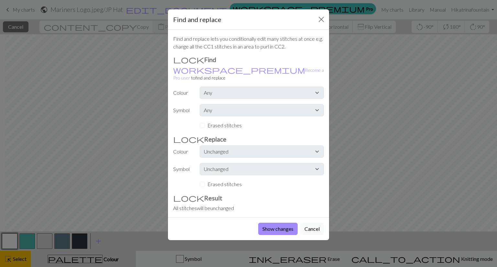
click at [316, 224] on button "Cancel" at bounding box center [312, 229] width 24 height 12
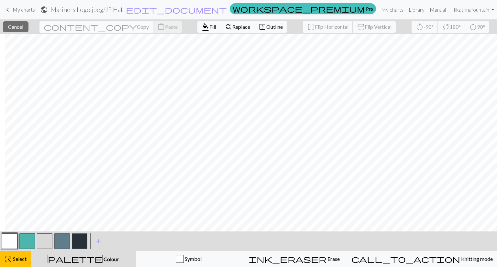
click at [137, 28] on span "Copy" at bounding box center [143, 27] width 12 height 6
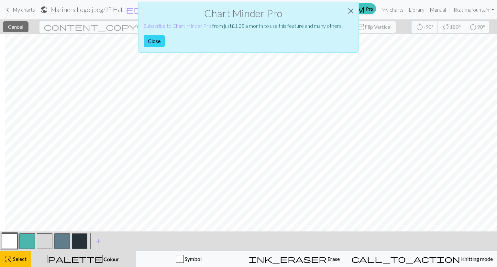
click at [148, 40] on button "Close" at bounding box center [154, 41] width 21 height 12
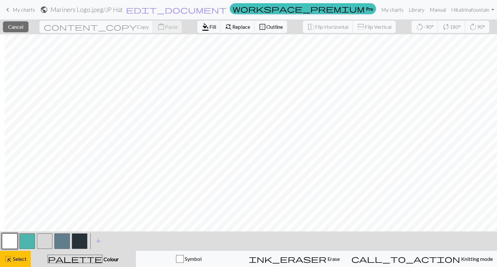
click at [7, 240] on button "button" at bounding box center [10, 242] width 16 height 16
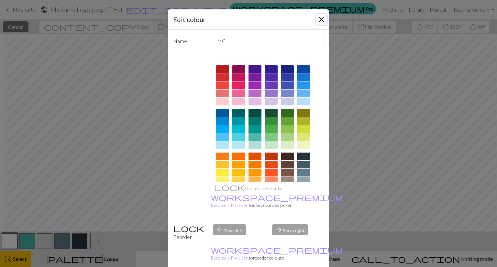
click at [319, 19] on button "Close" at bounding box center [321, 19] width 10 height 10
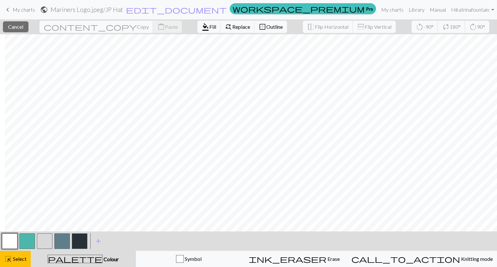
click at [6, 246] on button "button" at bounding box center [10, 242] width 16 height 16
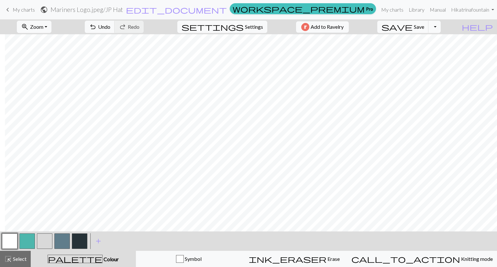
click at [5, 244] on button "button" at bounding box center [10, 242] width 16 height 16
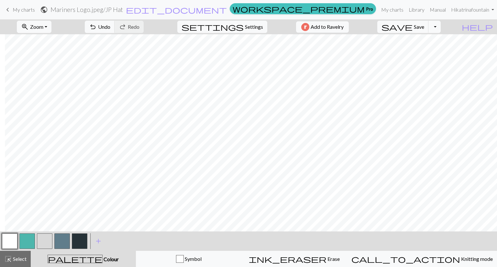
click at [80, 242] on button "button" at bounding box center [80, 242] width 16 height 16
click at [9, 244] on button "button" at bounding box center [10, 242] width 16 height 16
click at [80, 242] on button "button" at bounding box center [80, 242] width 16 height 16
drag, startPoint x: 9, startPoint y: 239, endPoint x: 16, endPoint y: 234, distance: 9.0
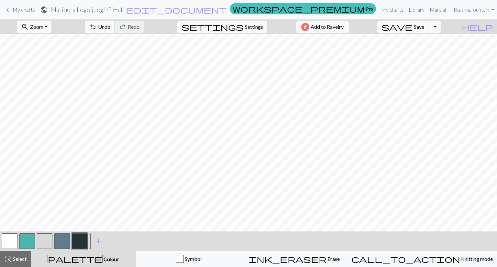
click at [10, 239] on button "button" at bounding box center [10, 242] width 16 height 16
click at [83, 240] on button "button" at bounding box center [80, 242] width 16 height 16
click at [8, 239] on button "button" at bounding box center [10, 242] width 16 height 16
click at [75, 245] on button "button" at bounding box center [80, 242] width 16 height 16
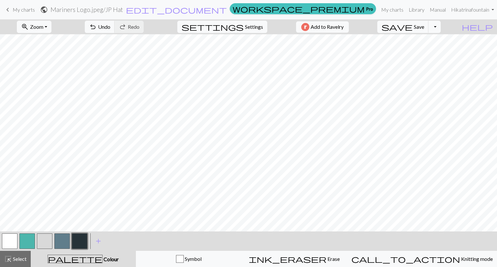
click at [43, 244] on button "button" at bounding box center [45, 242] width 16 height 16
click at [41, 244] on button "button" at bounding box center [45, 242] width 16 height 16
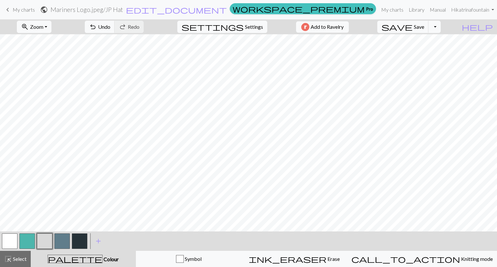
click at [47, 239] on button "button" at bounding box center [45, 242] width 16 height 16
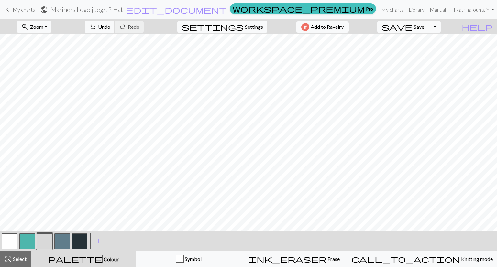
click at [79, 240] on button "button" at bounding box center [80, 242] width 16 height 16
click at [47, 240] on button "button" at bounding box center [45, 242] width 16 height 16
click at [6, 242] on button "button" at bounding box center [10, 242] width 16 height 16
click at [48, 237] on button "button" at bounding box center [45, 242] width 16 height 16
click at [5, 241] on button "button" at bounding box center [10, 242] width 16 height 16
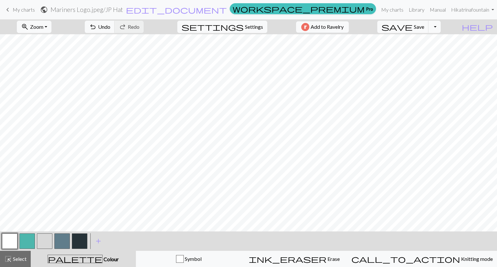
click at [44, 242] on button "button" at bounding box center [45, 242] width 16 height 16
click at [47, 244] on button "button" at bounding box center [45, 242] width 16 height 16
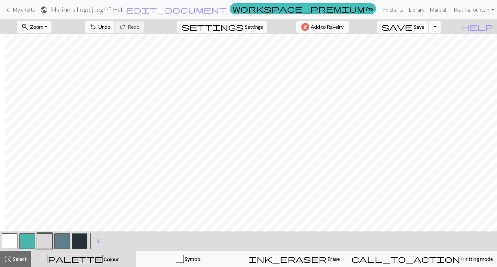
click at [424, 27] on span "Save" at bounding box center [419, 27] width 10 height 6
click at [5, 243] on button "button" at bounding box center [10, 242] width 16 height 16
click at [40, 244] on button "button" at bounding box center [45, 242] width 16 height 16
click at [5, 241] on button "button" at bounding box center [10, 242] width 16 height 16
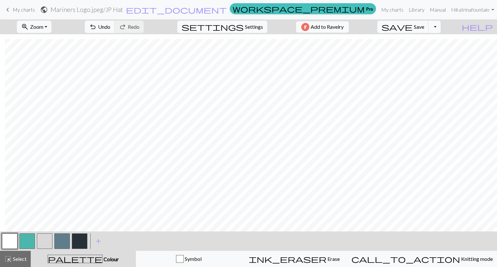
click at [40, 241] on button "button" at bounding box center [45, 242] width 16 height 16
click at [10, 239] on button "button" at bounding box center [10, 242] width 16 height 16
click at [42, 243] on button "button" at bounding box center [45, 242] width 16 height 16
click at [12, 238] on button "button" at bounding box center [10, 242] width 16 height 16
click at [42, 242] on button "button" at bounding box center [45, 242] width 16 height 16
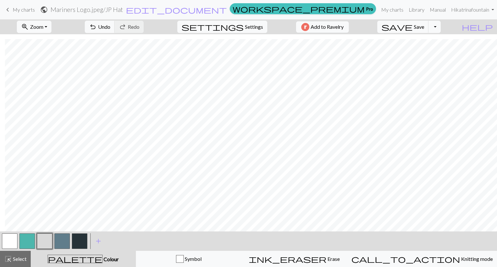
click at [6, 241] on button "button" at bounding box center [10, 242] width 16 height 16
click at [40, 238] on button "button" at bounding box center [45, 242] width 16 height 16
drag, startPoint x: 7, startPoint y: 239, endPoint x: 13, endPoint y: 227, distance: 13.2
click at [7, 239] on button "button" at bounding box center [10, 242] width 16 height 16
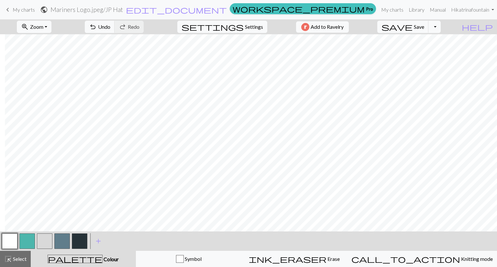
drag, startPoint x: 45, startPoint y: 243, endPoint x: 57, endPoint y: 228, distance: 18.9
click at [45, 243] on button "button" at bounding box center [45, 242] width 16 height 16
click at [13, 239] on button "button" at bounding box center [10, 242] width 16 height 16
click at [45, 239] on button "button" at bounding box center [45, 242] width 16 height 16
click at [14, 239] on button "button" at bounding box center [10, 242] width 16 height 16
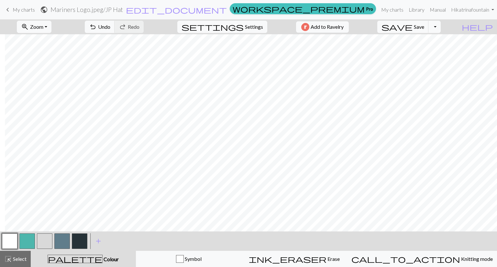
click at [44, 246] on button "button" at bounding box center [45, 242] width 16 height 16
click at [7, 241] on button "button" at bounding box center [10, 242] width 16 height 16
click at [43, 241] on button "button" at bounding box center [45, 242] width 16 height 16
click at [6, 238] on button "button" at bounding box center [10, 242] width 16 height 16
click at [45, 244] on button "button" at bounding box center [45, 242] width 16 height 16
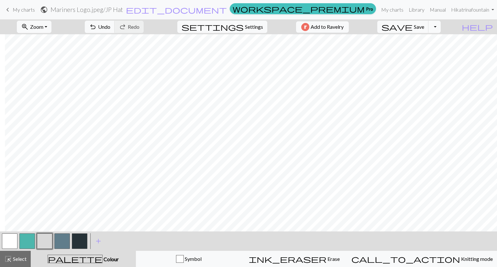
click at [63, 238] on button "button" at bounding box center [62, 242] width 16 height 16
click at [45, 246] on button "button" at bounding box center [45, 242] width 16 height 16
click at [6, 241] on button "button" at bounding box center [10, 242] width 16 height 16
click at [424, 29] on span "Save" at bounding box center [419, 27] width 10 height 6
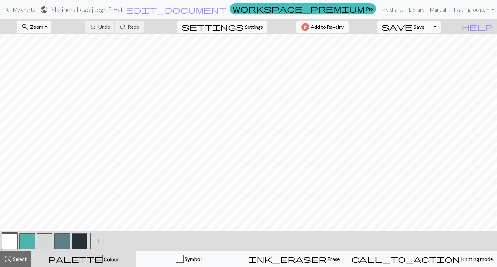
click at [60, 239] on button "button" at bounding box center [62, 242] width 16 height 16
drag, startPoint x: 82, startPoint y: 242, endPoint x: 78, endPoint y: 230, distance: 13.4
click at [82, 243] on button "button" at bounding box center [80, 242] width 16 height 16
click at [44, 244] on button "button" at bounding box center [45, 242] width 16 height 16
click at [64, 243] on button "button" at bounding box center [62, 242] width 16 height 16
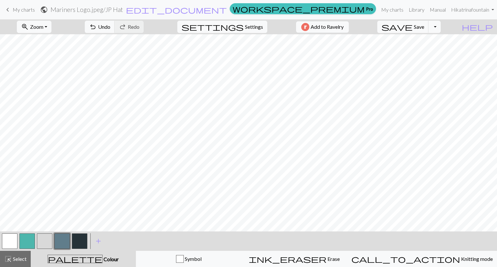
click at [50, 243] on button "button" at bounding box center [45, 242] width 16 height 16
click at [428, 37] on div "zoom_in Zoom Zoom Fit all Fit width Fit height 50% 100% 150% 200% undo Undo Und…" at bounding box center [248, 143] width 497 height 248
click at [424, 28] on span "Save" at bounding box center [419, 27] width 10 height 6
